Goal: Transaction & Acquisition: Book appointment/travel/reservation

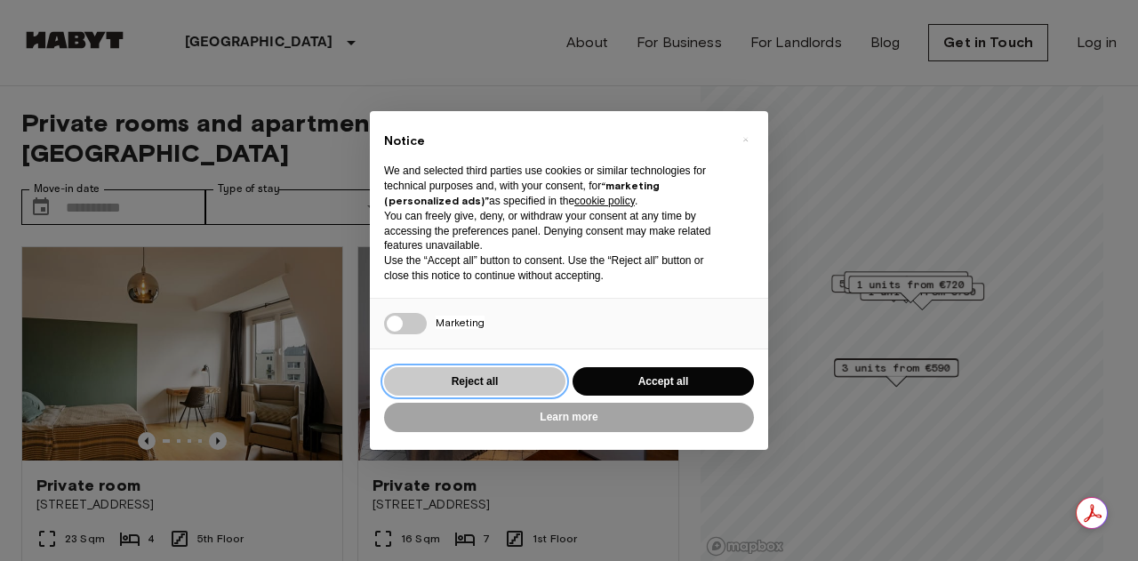
click at [537, 385] on button "Reject all" at bounding box center [474, 381] width 181 height 29
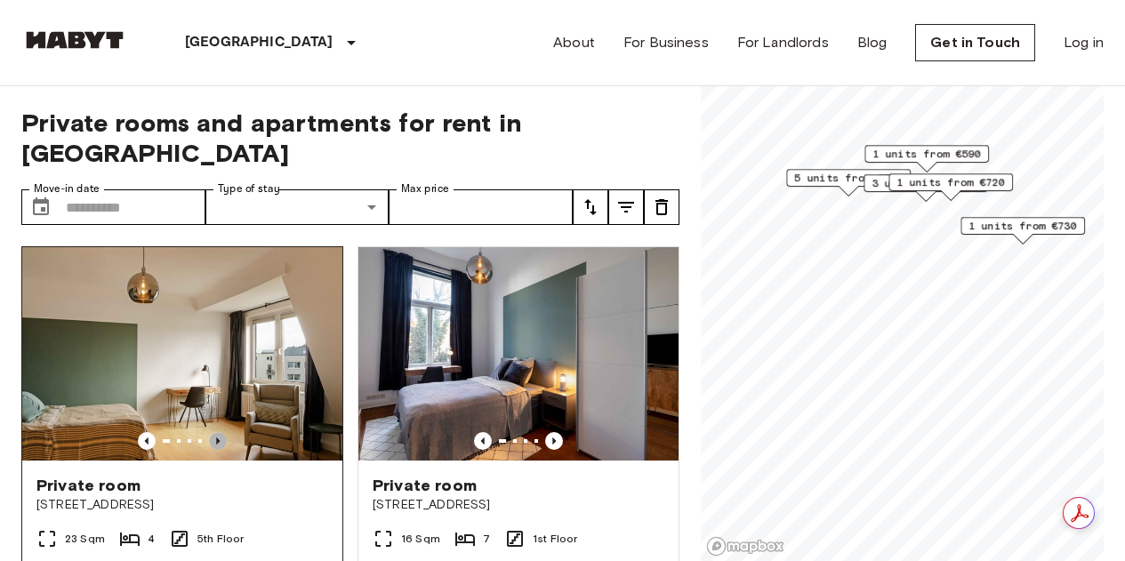
click at [219, 432] on icon "Previous image" at bounding box center [218, 441] width 18 height 18
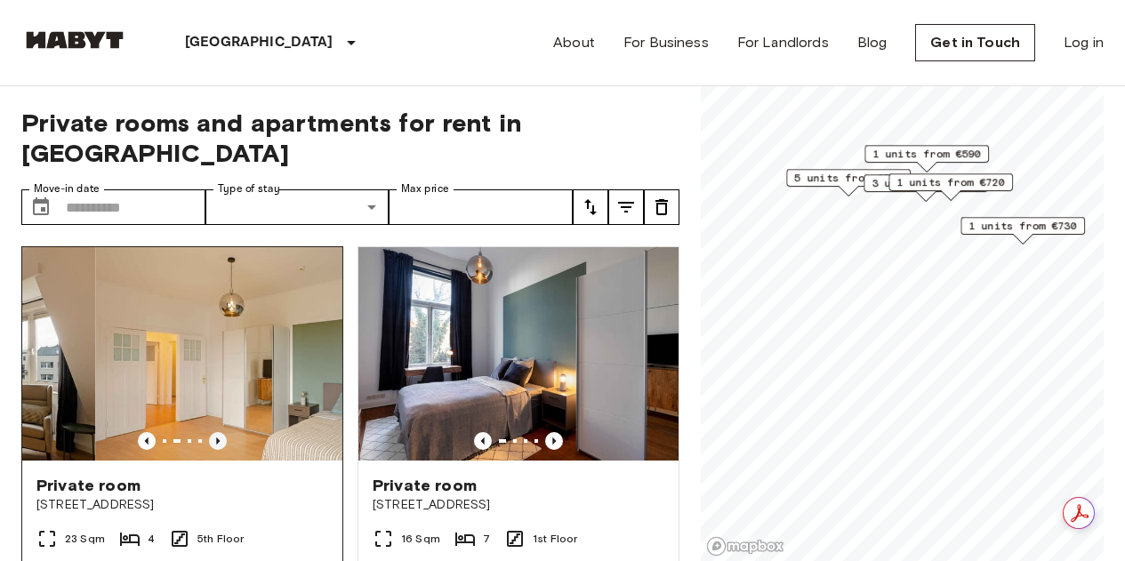
click at [219, 432] on icon "Previous image" at bounding box center [218, 441] width 18 height 18
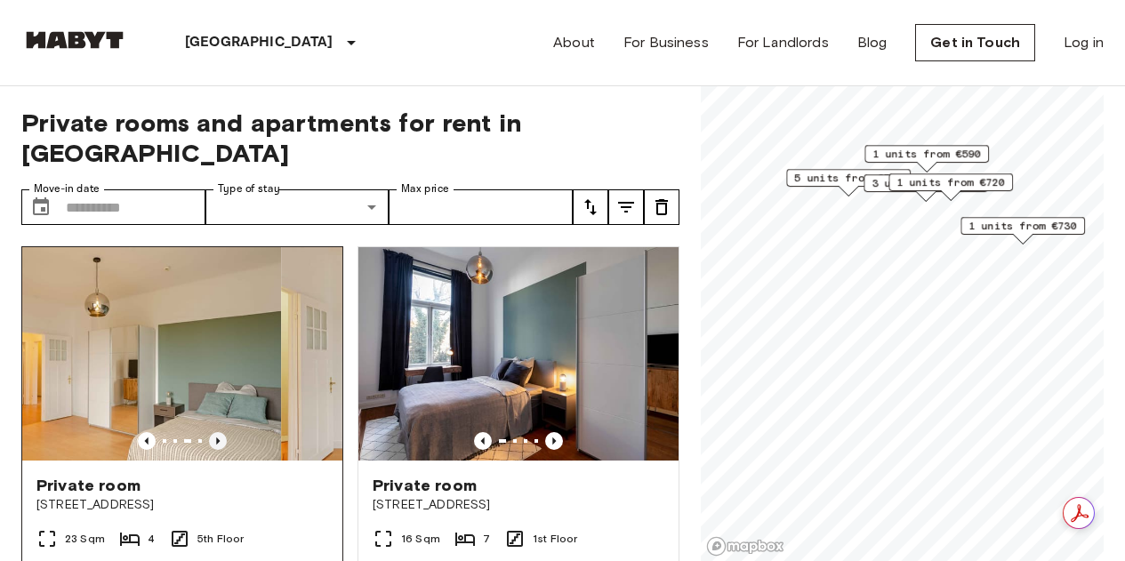
click at [219, 432] on icon "Previous image" at bounding box center [218, 441] width 18 height 18
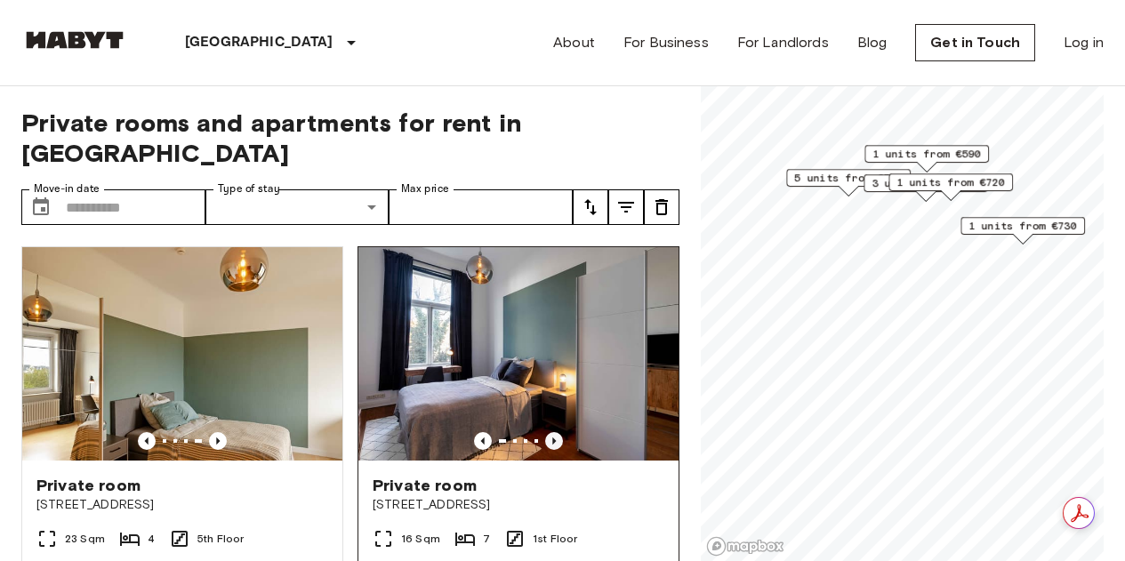
click at [545, 432] on icon "Previous image" at bounding box center [554, 441] width 18 height 18
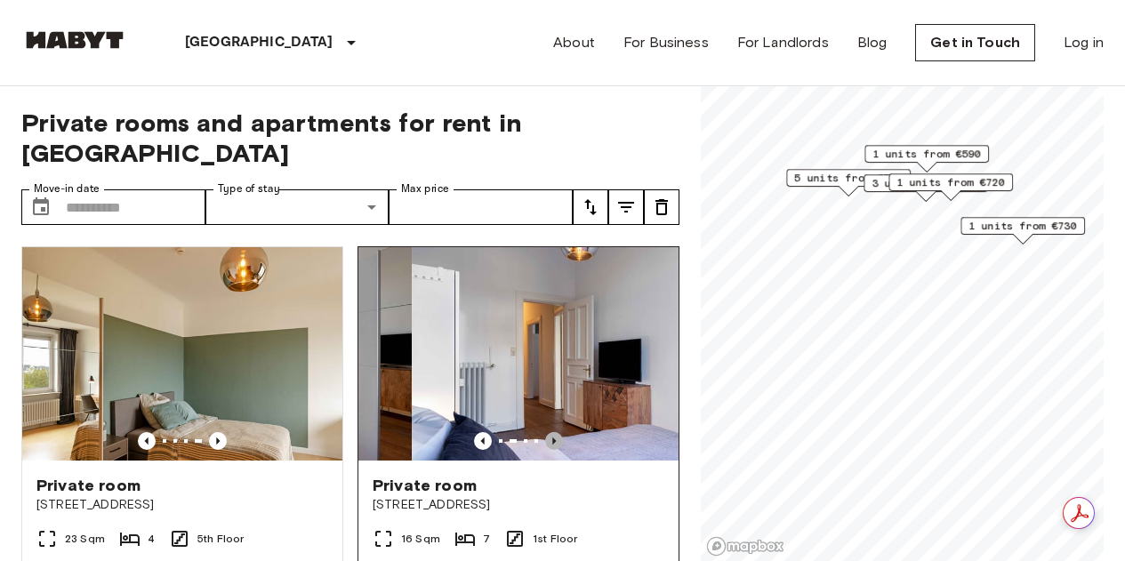
click at [545, 432] on icon "Previous image" at bounding box center [554, 441] width 18 height 18
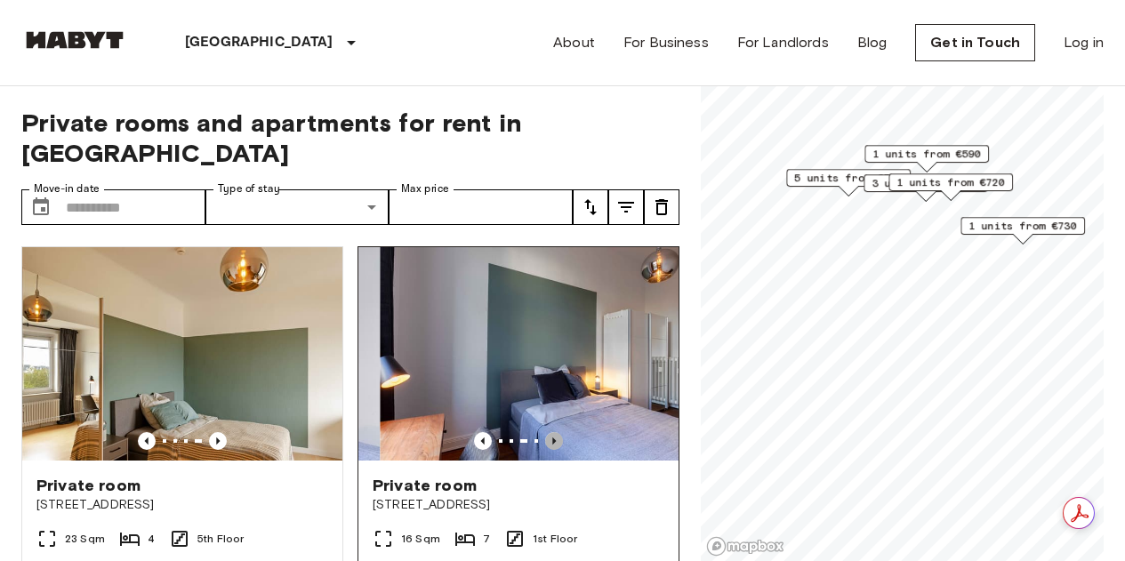
click at [545, 432] on icon "Previous image" at bounding box center [554, 441] width 18 height 18
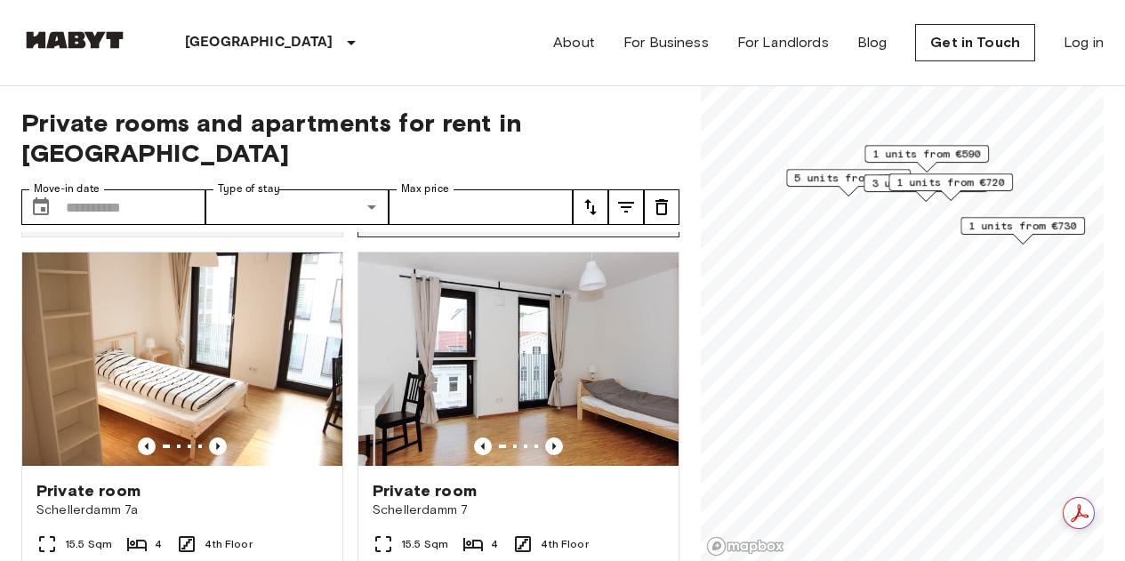
scroll to position [1601, 0]
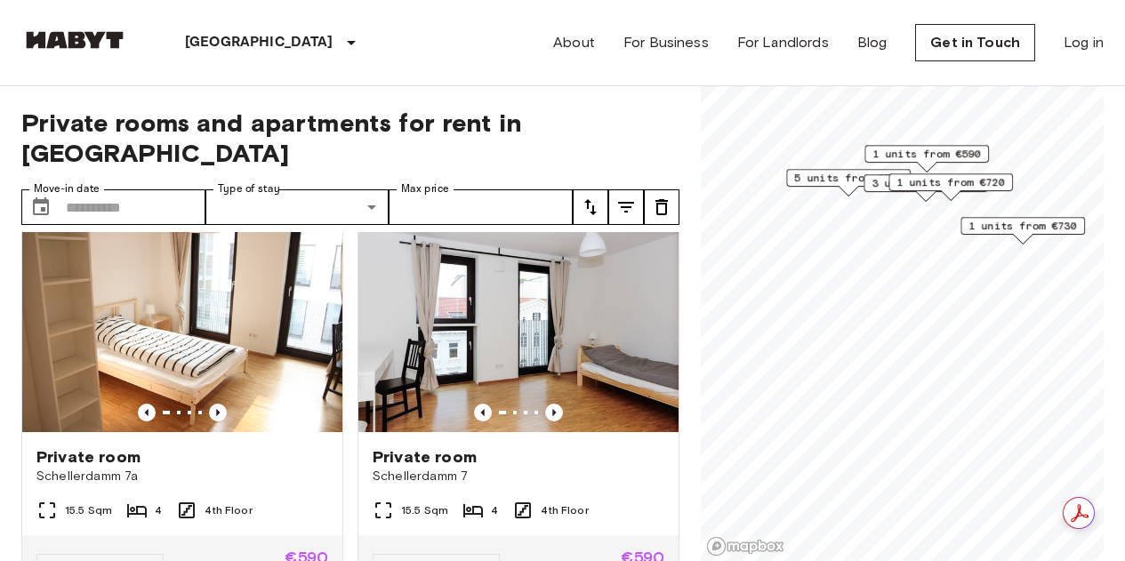
drag, startPoint x: 550, startPoint y: 358, endPoint x: 362, endPoint y: 214, distance: 237.2
click at [362, 214] on div "Private room Schellerdamm 7 15.5 Sqm 4 4th Floor Move-in from 04 Nov 25 €740 €5…" at bounding box center [511, 400] width 336 height 393
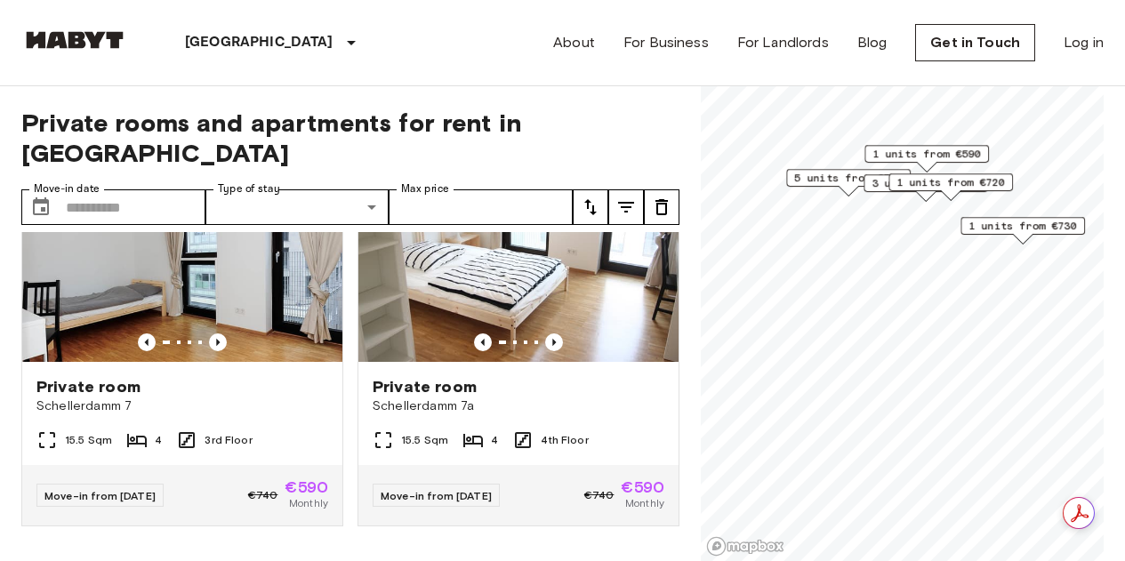
scroll to position [3306, 0]
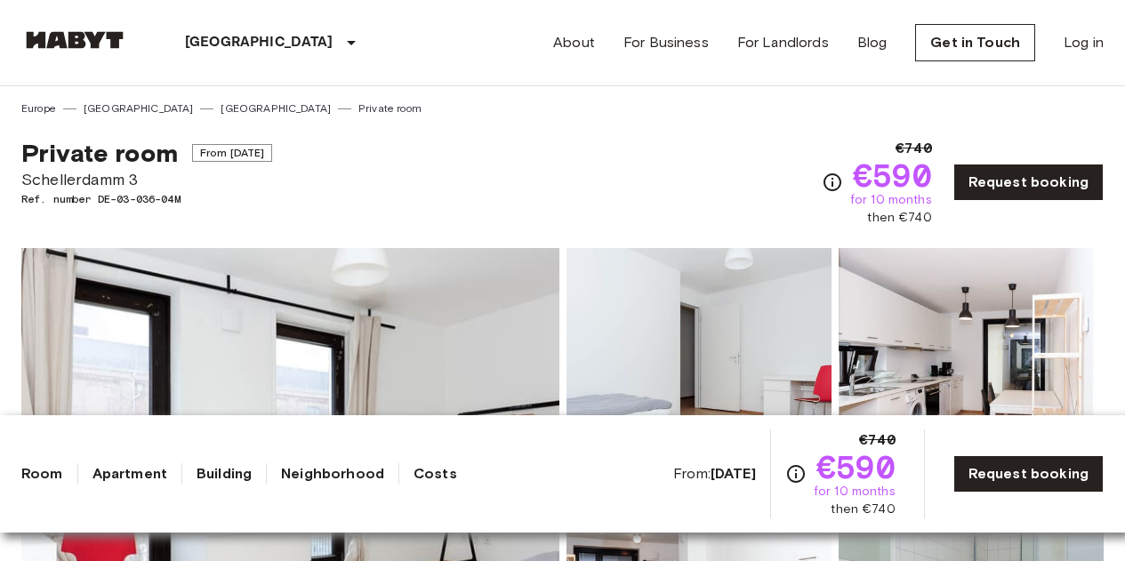
scroll to position [89, 0]
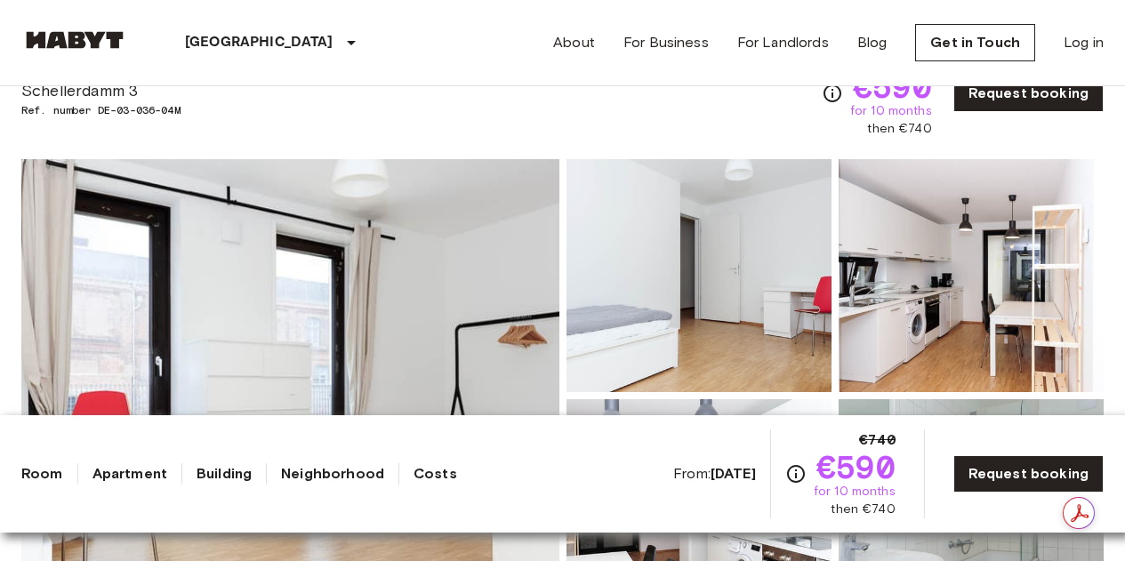
click at [710, 470] on b "Oct 19 2025" at bounding box center [732, 473] width 45 height 17
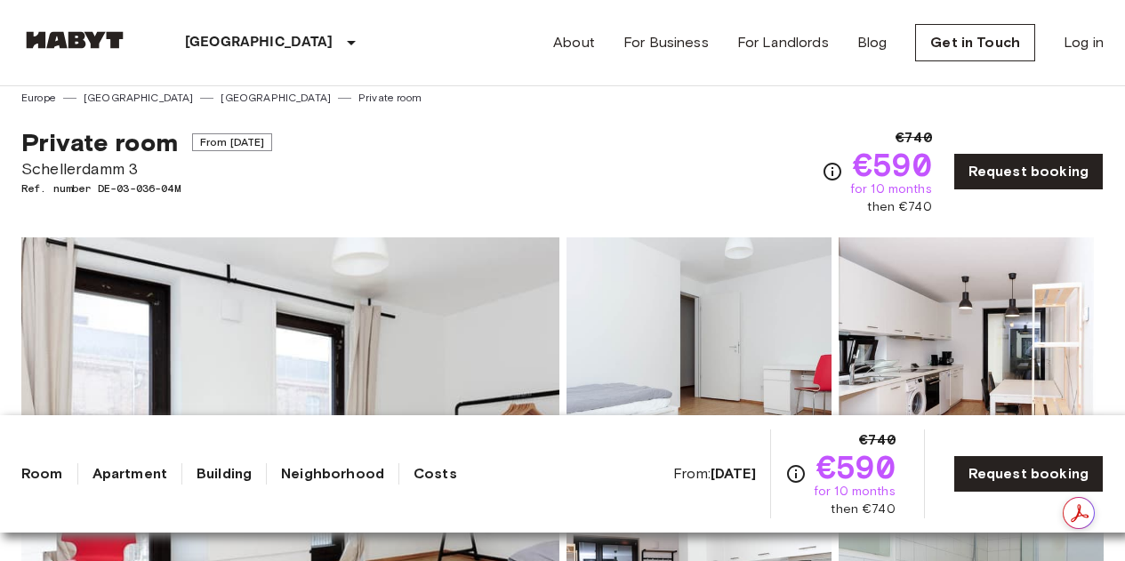
scroll to position [0, 0]
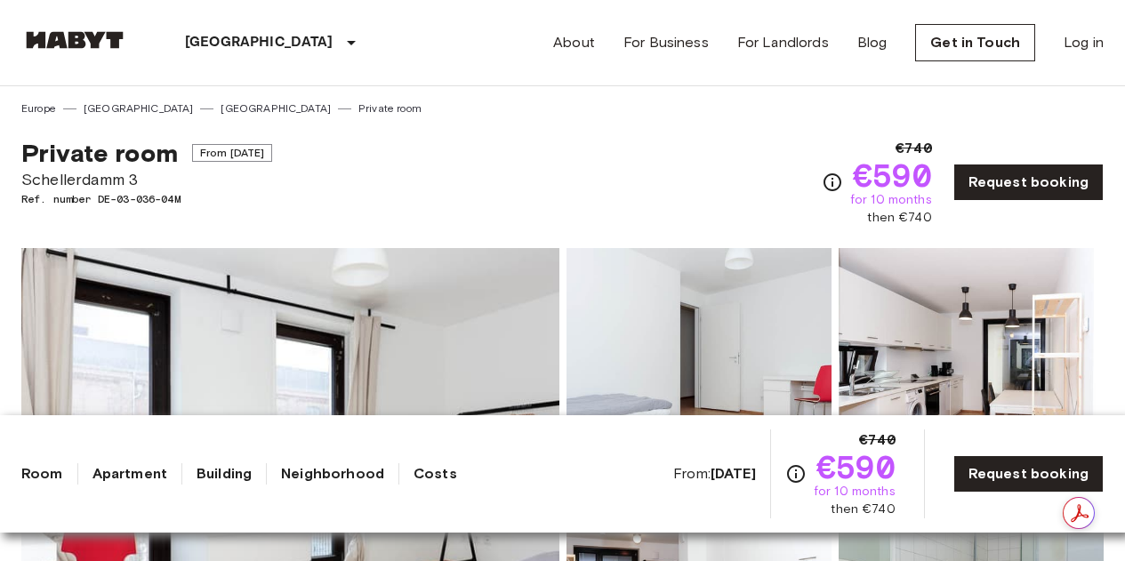
click at [63, 181] on span "Schellerdamm 3" at bounding box center [146, 179] width 251 height 23
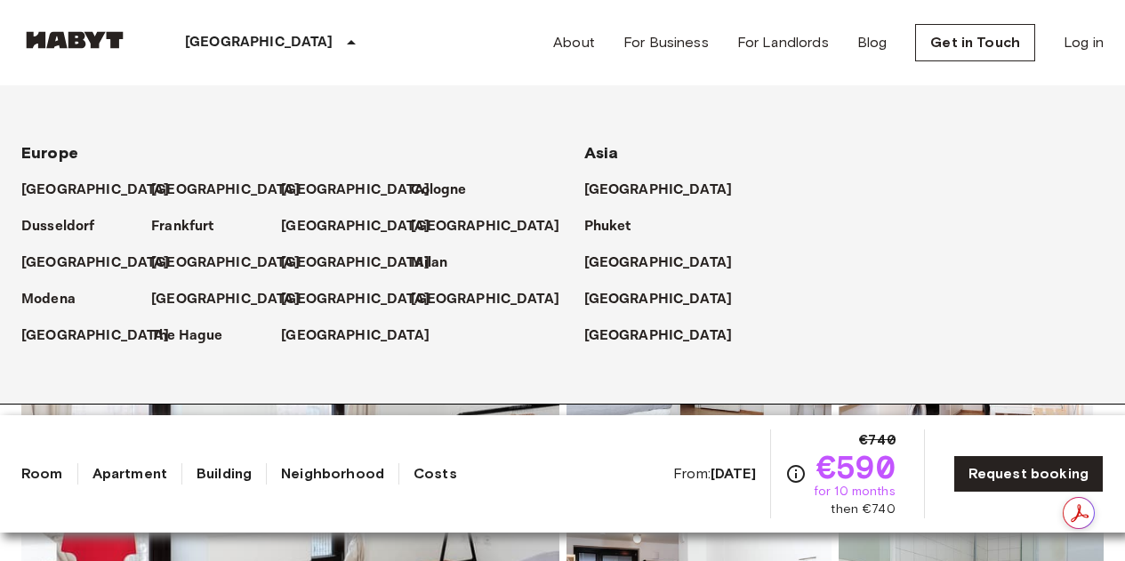
copy span "Schellerdamm 3"
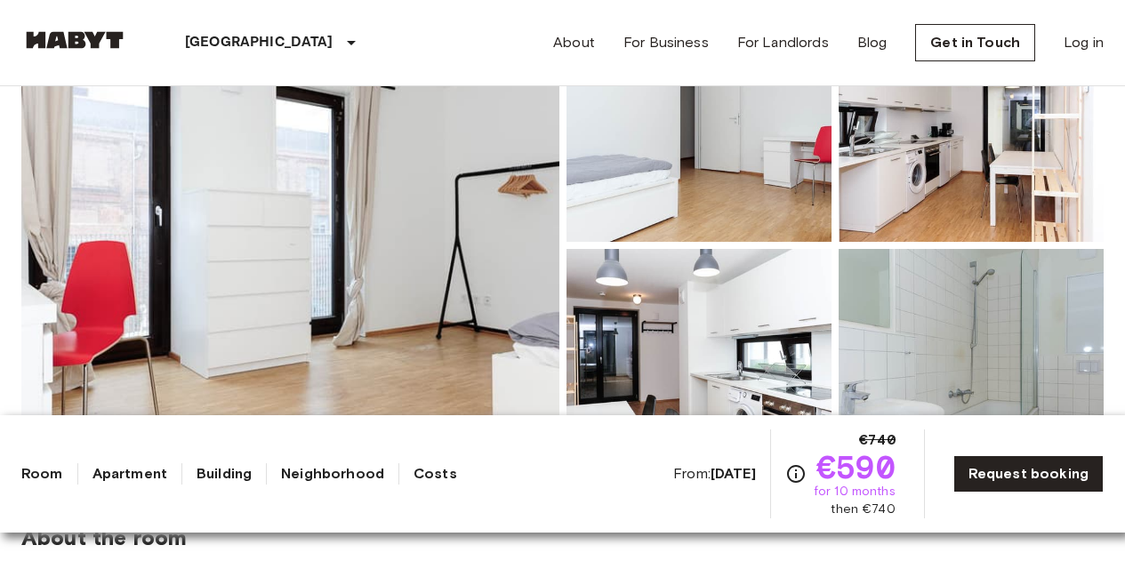
scroll to position [267, 0]
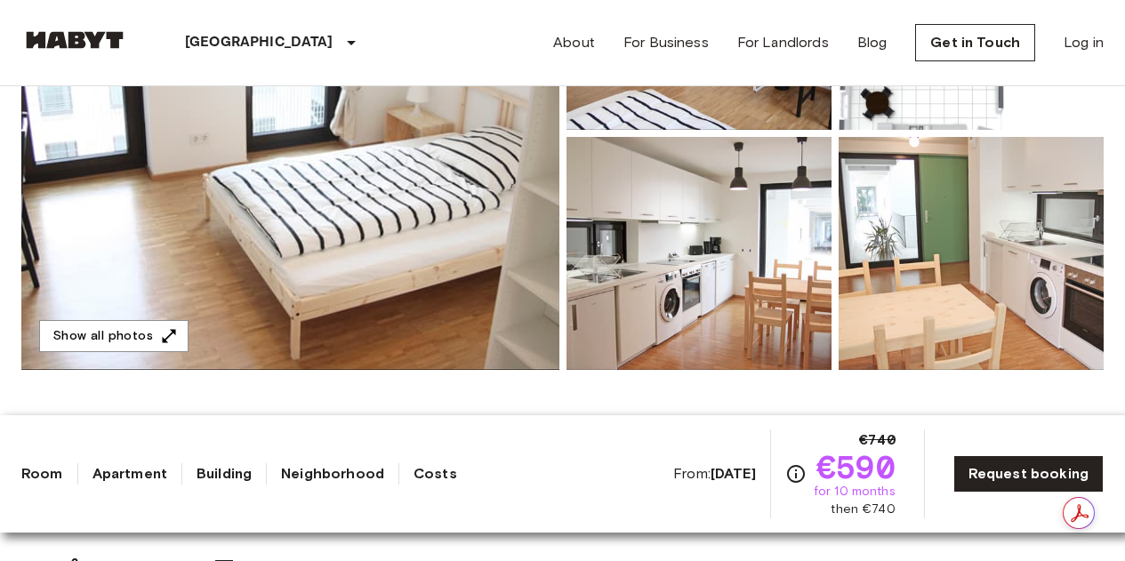
scroll to position [356, 0]
